Goal: Find specific page/section: Find specific page/section

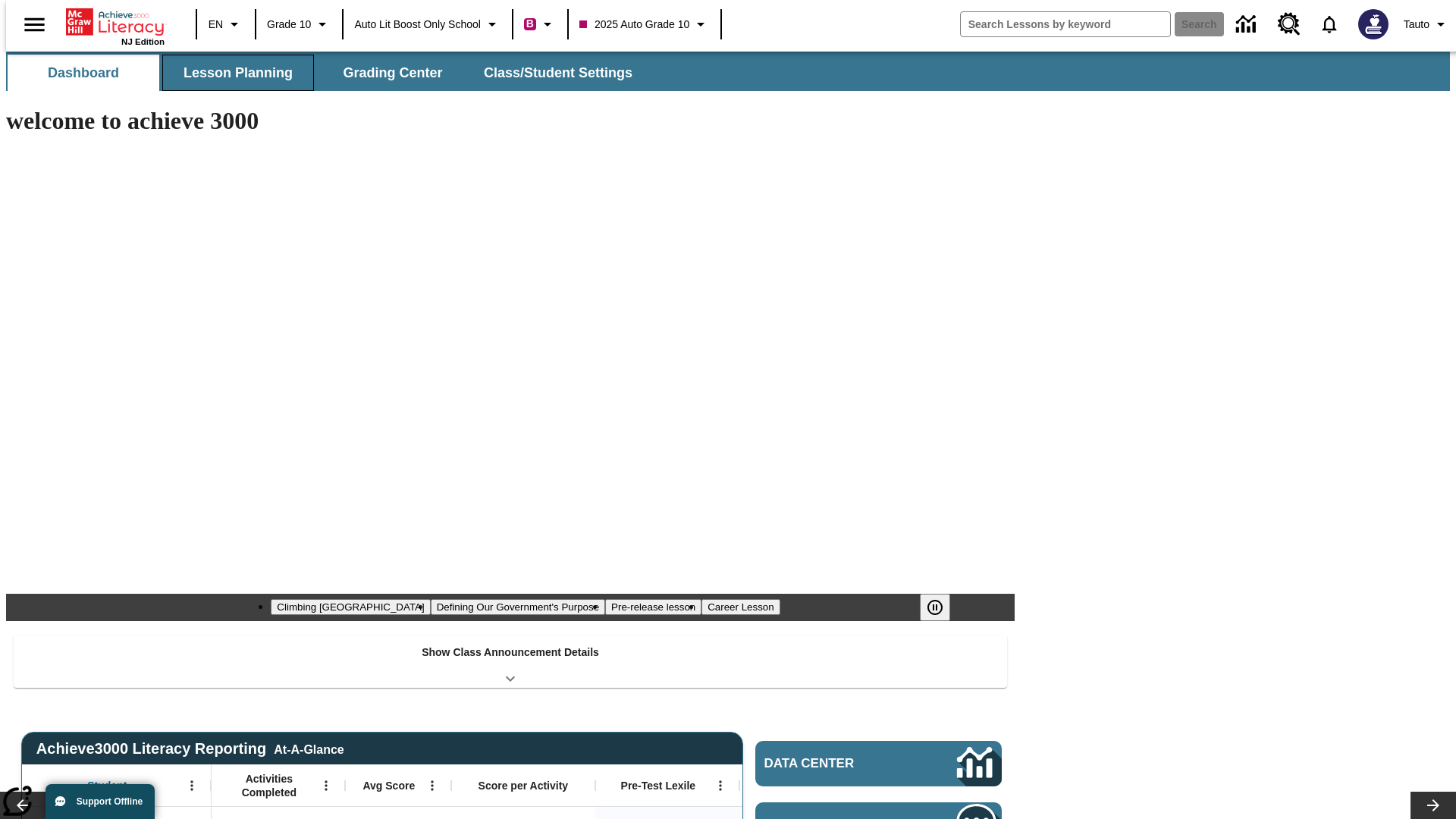
click at [232, 73] on button "Lesson Planning" at bounding box center [238, 73] width 152 height 37
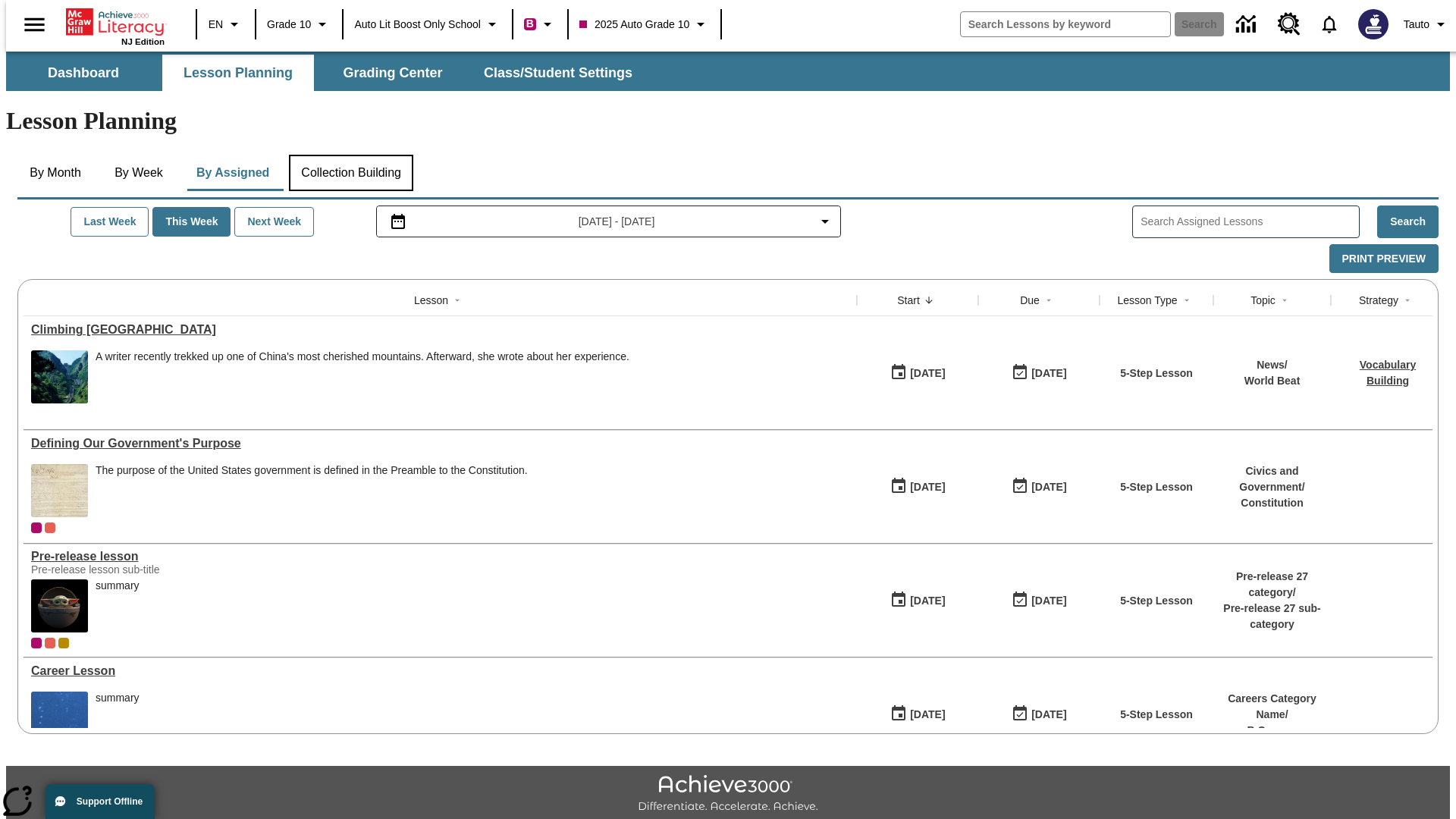
click at [350, 155] on button "Collection Building" at bounding box center [351, 173] width 124 height 37
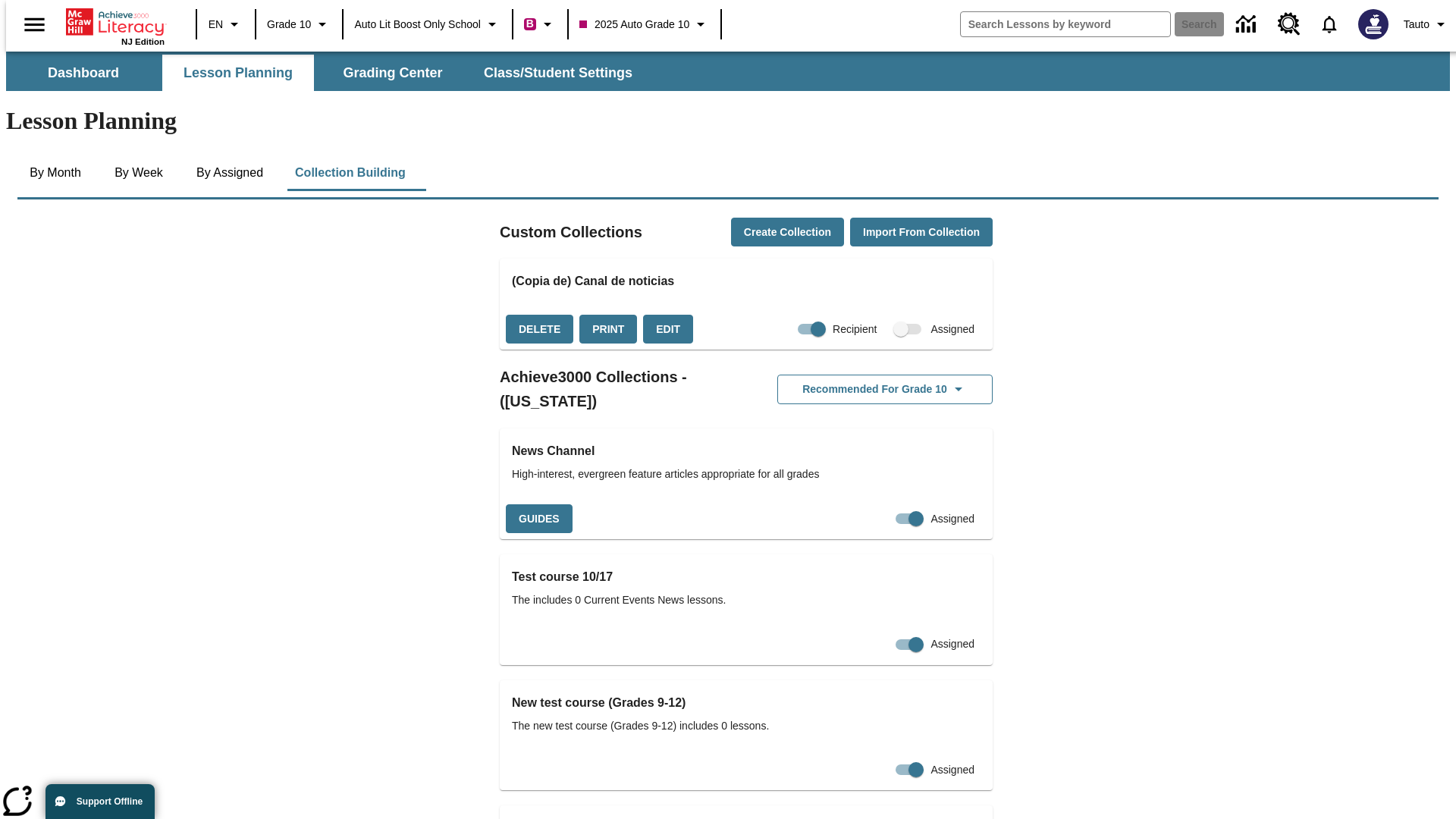
checkbox input "true"
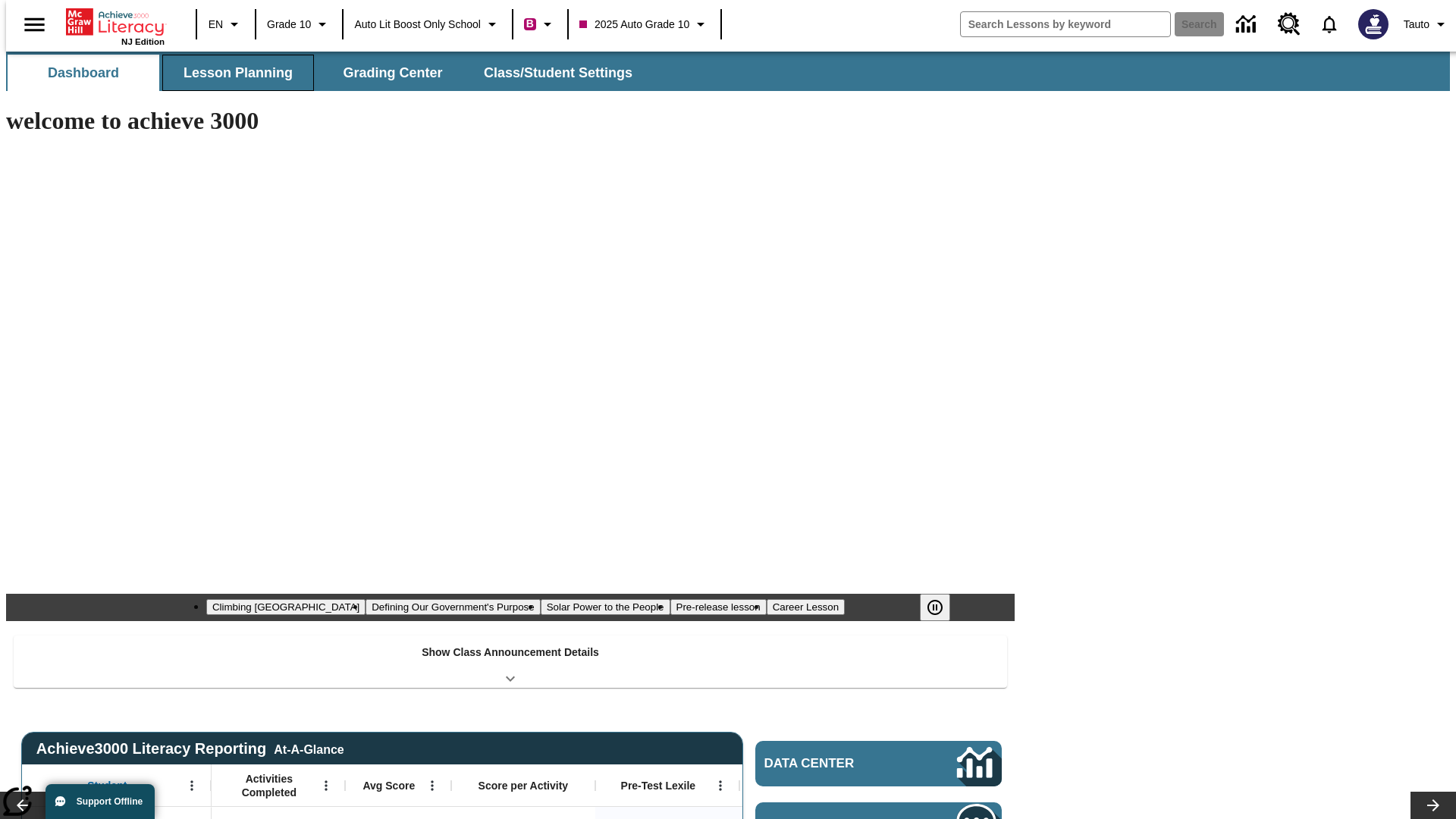
click at [232, 73] on button "Lesson Planning" at bounding box center [238, 73] width 152 height 37
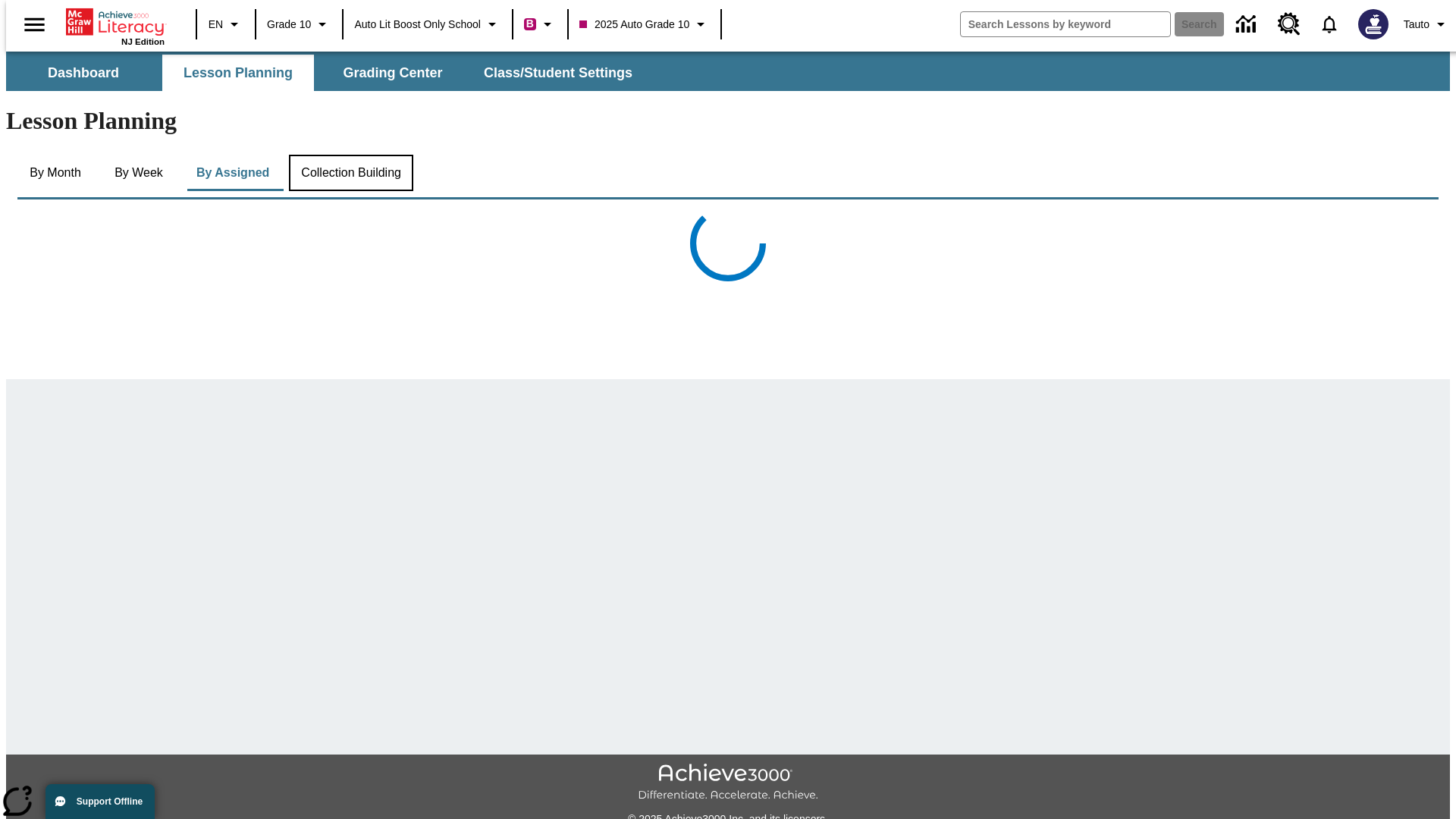
click at [350, 155] on button "Collection Building" at bounding box center [351, 173] width 124 height 37
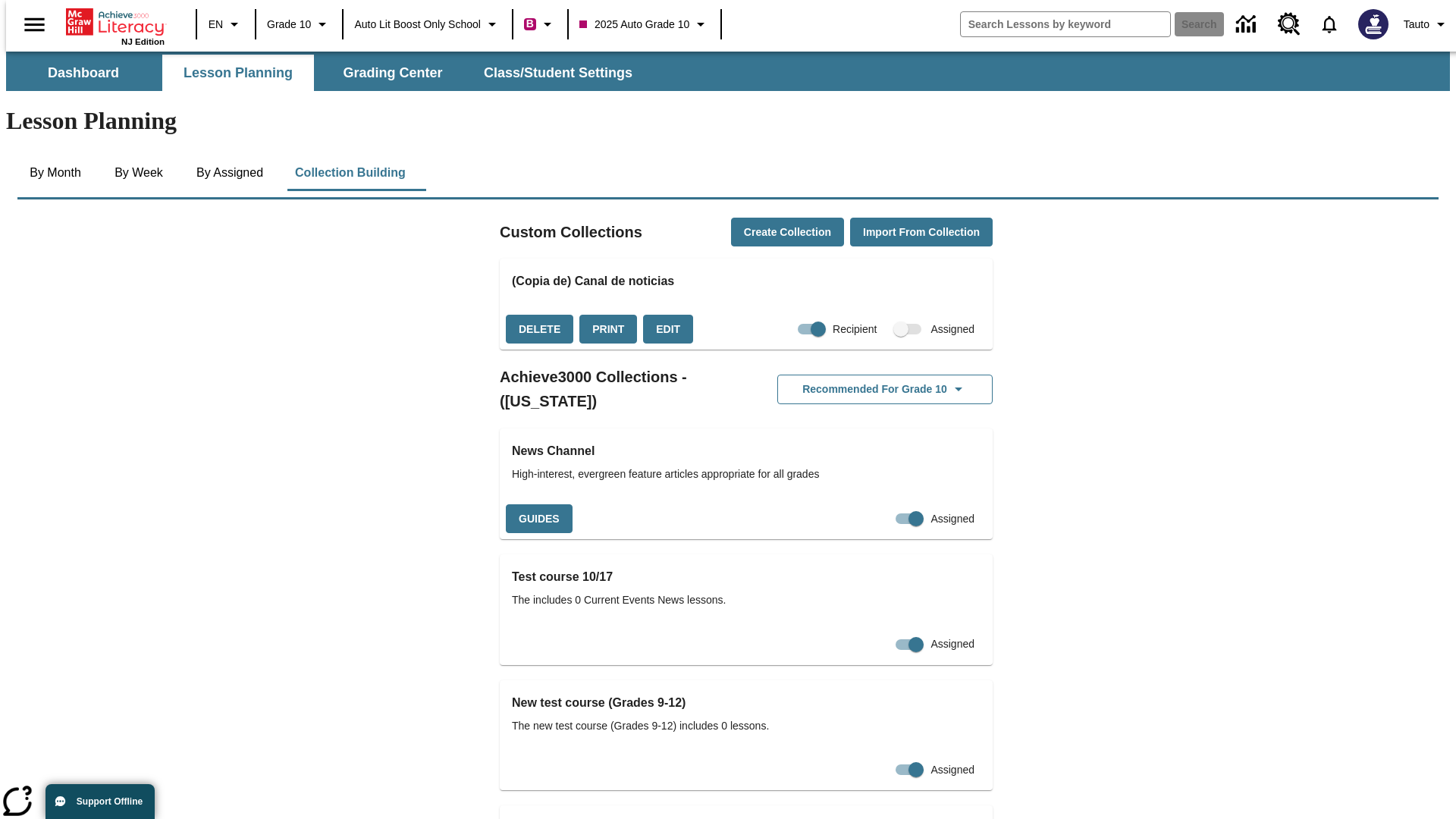
checkbox input "false"
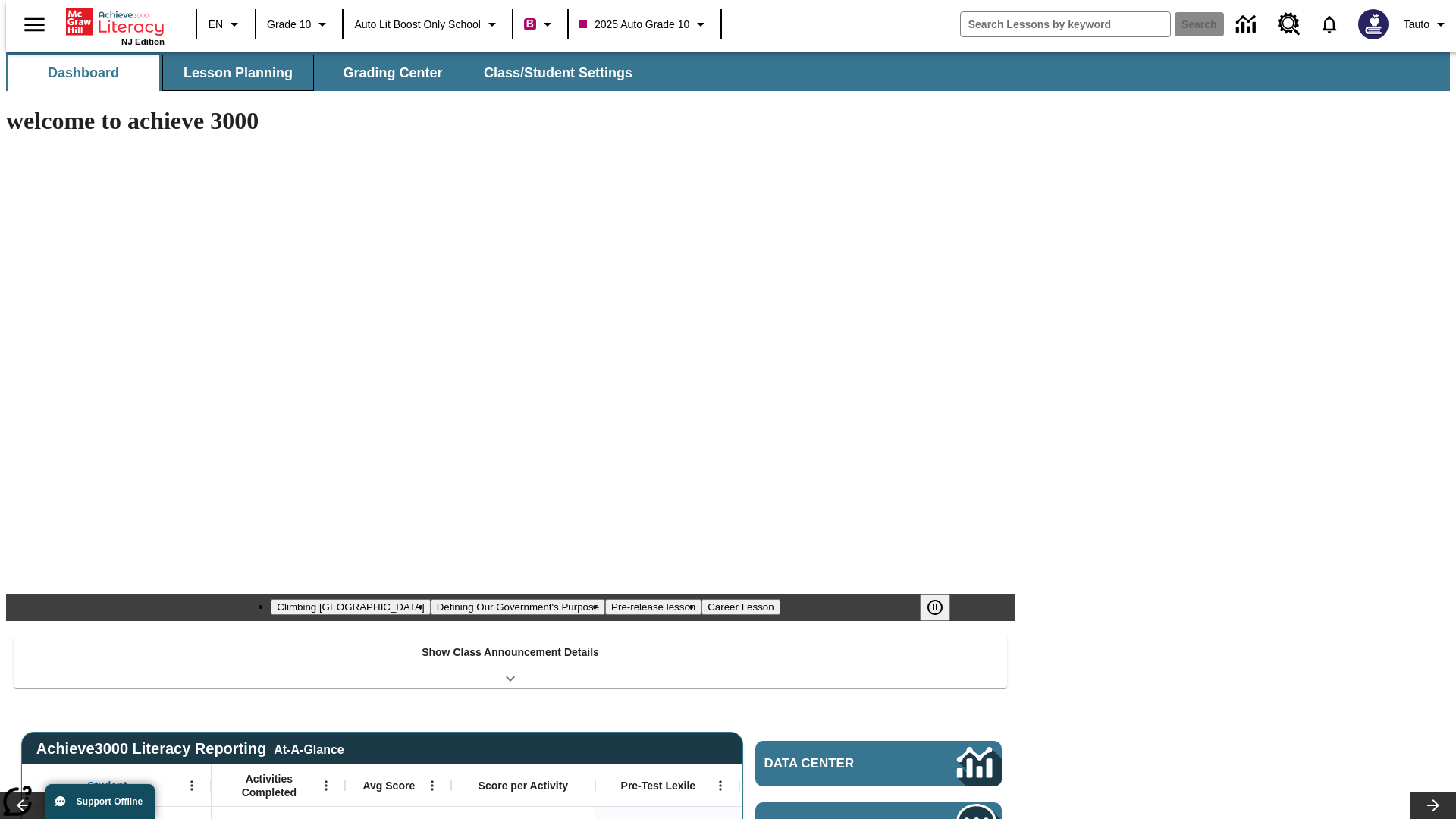
click at [232, 73] on button "Lesson Planning" at bounding box center [238, 73] width 152 height 37
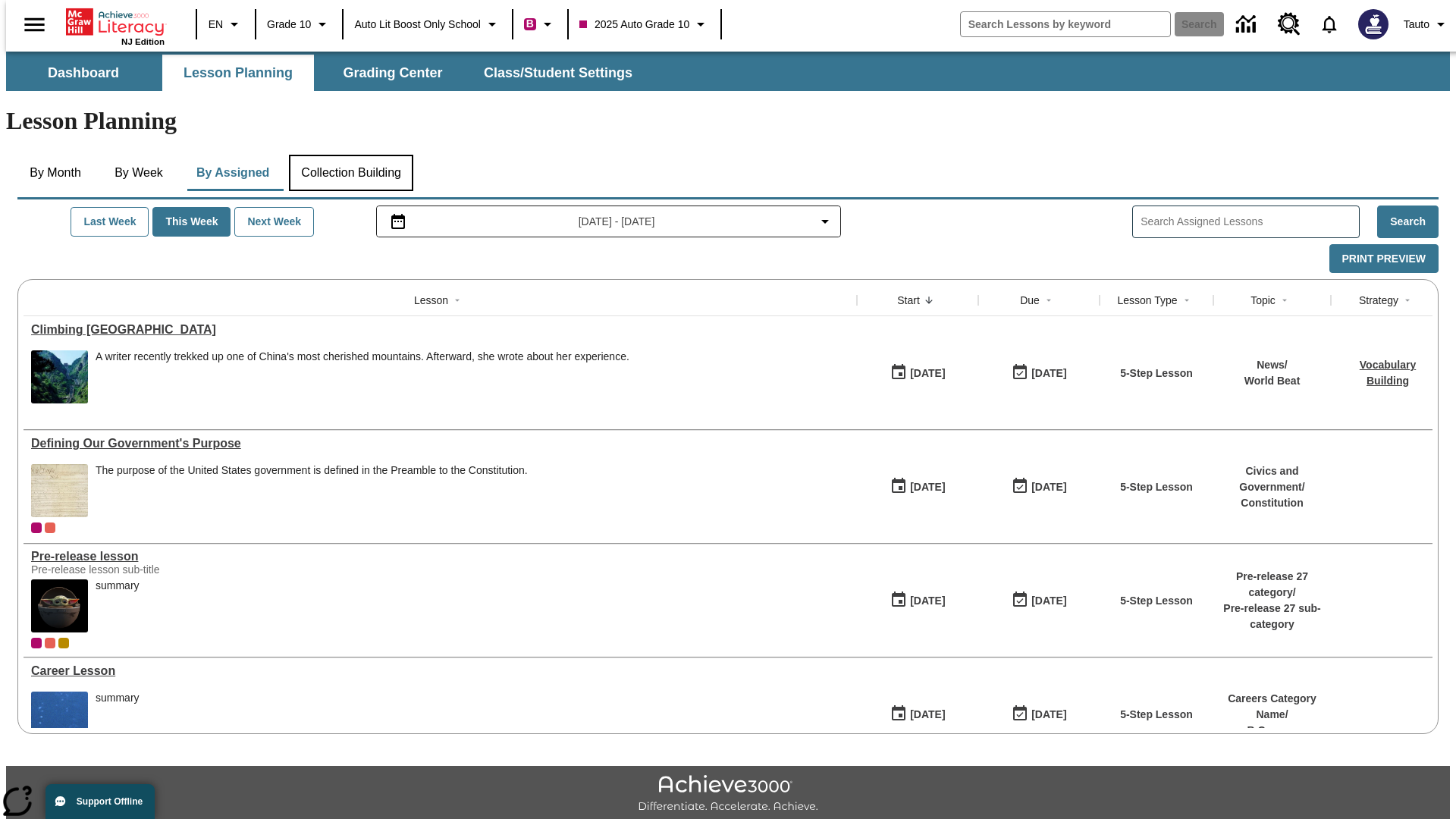
click at [350, 155] on button "Collection Building" at bounding box center [351, 173] width 124 height 37
